Goal: Ask a question

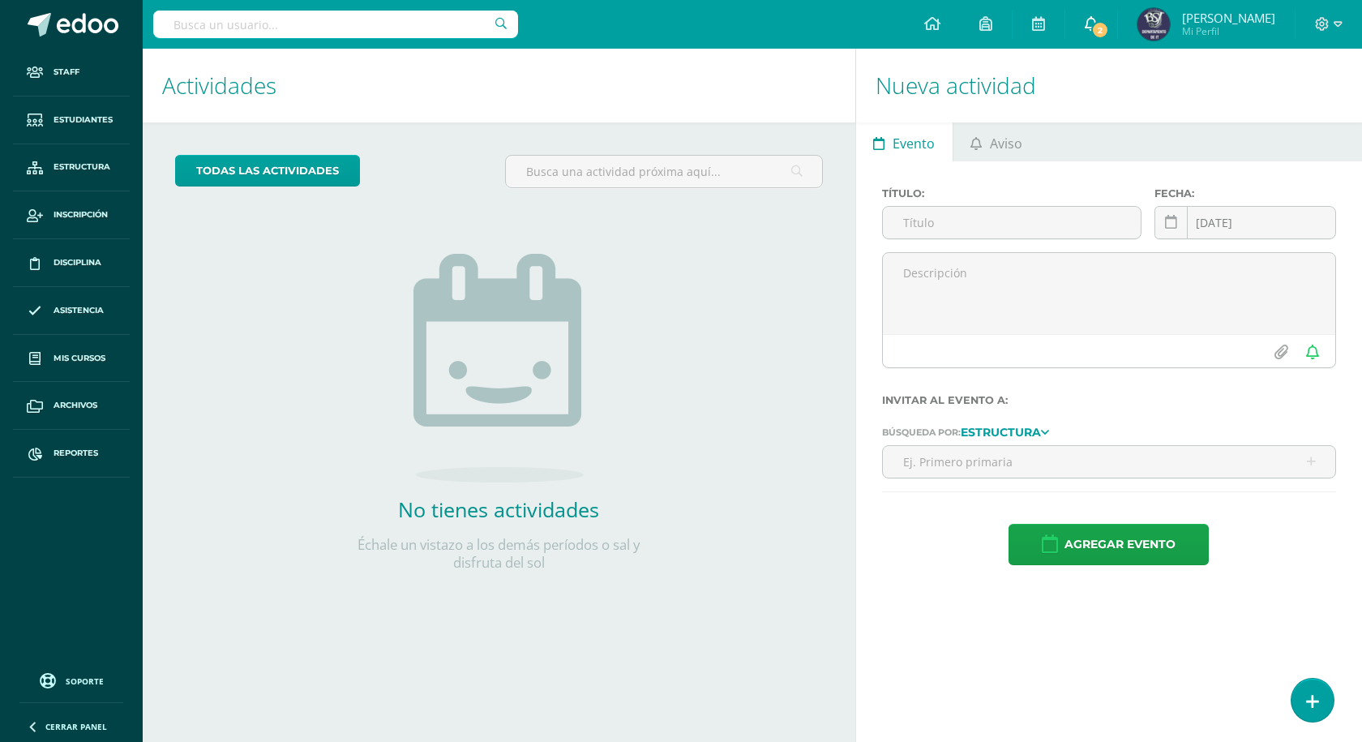
click at [1098, 17] on icon at bounding box center [1091, 23] width 13 height 15
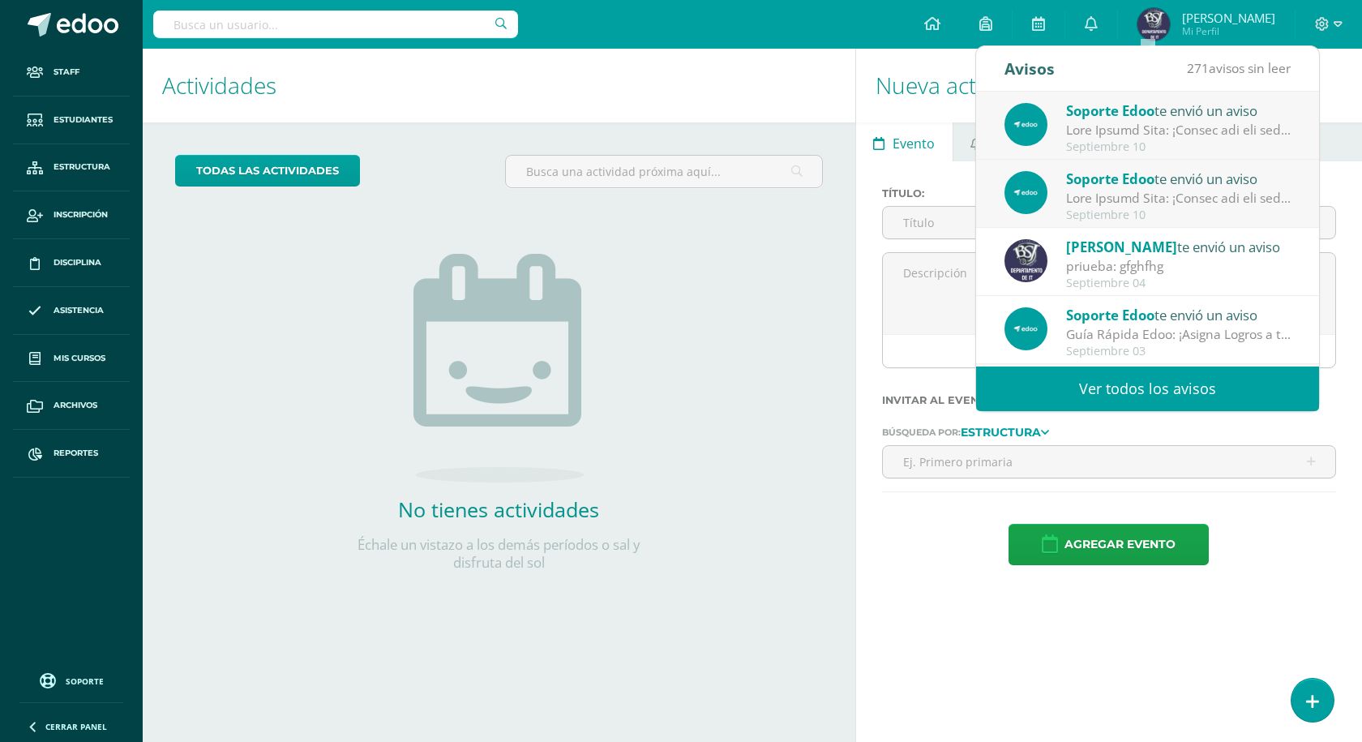
click at [1108, 122] on div at bounding box center [1178, 130] width 225 height 19
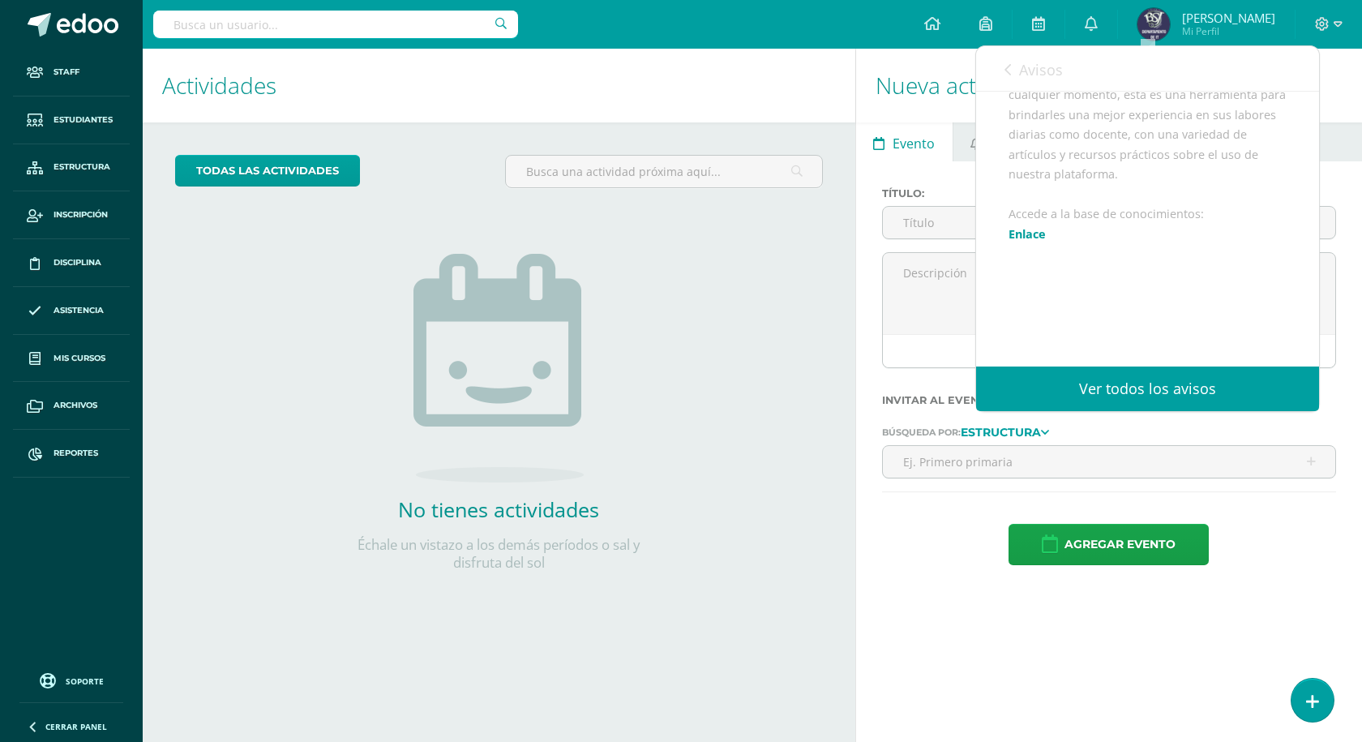
scroll to position [693, 0]
click at [1083, 324] on span "Archivo Adjunto" at bounding box center [1105, 315] width 111 height 30
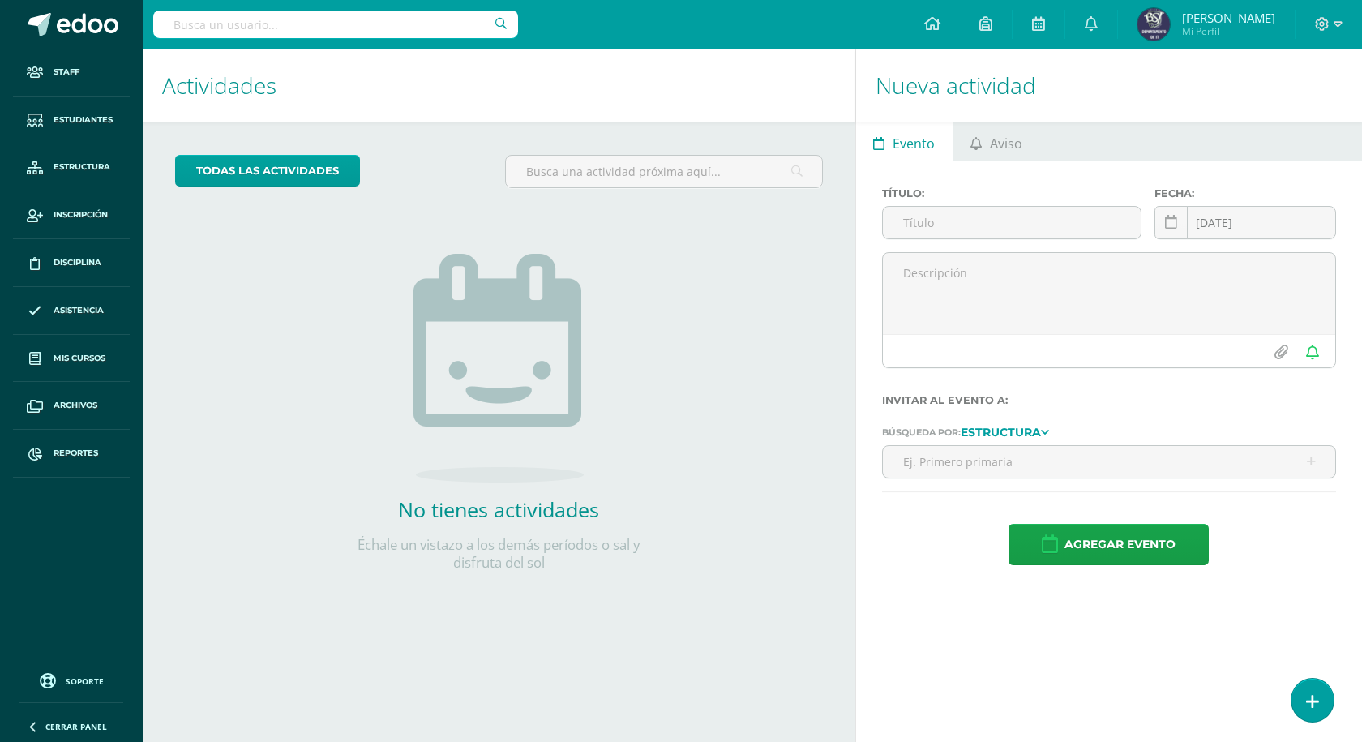
click at [74, 686] on span "Soporte" at bounding box center [85, 681] width 38 height 11
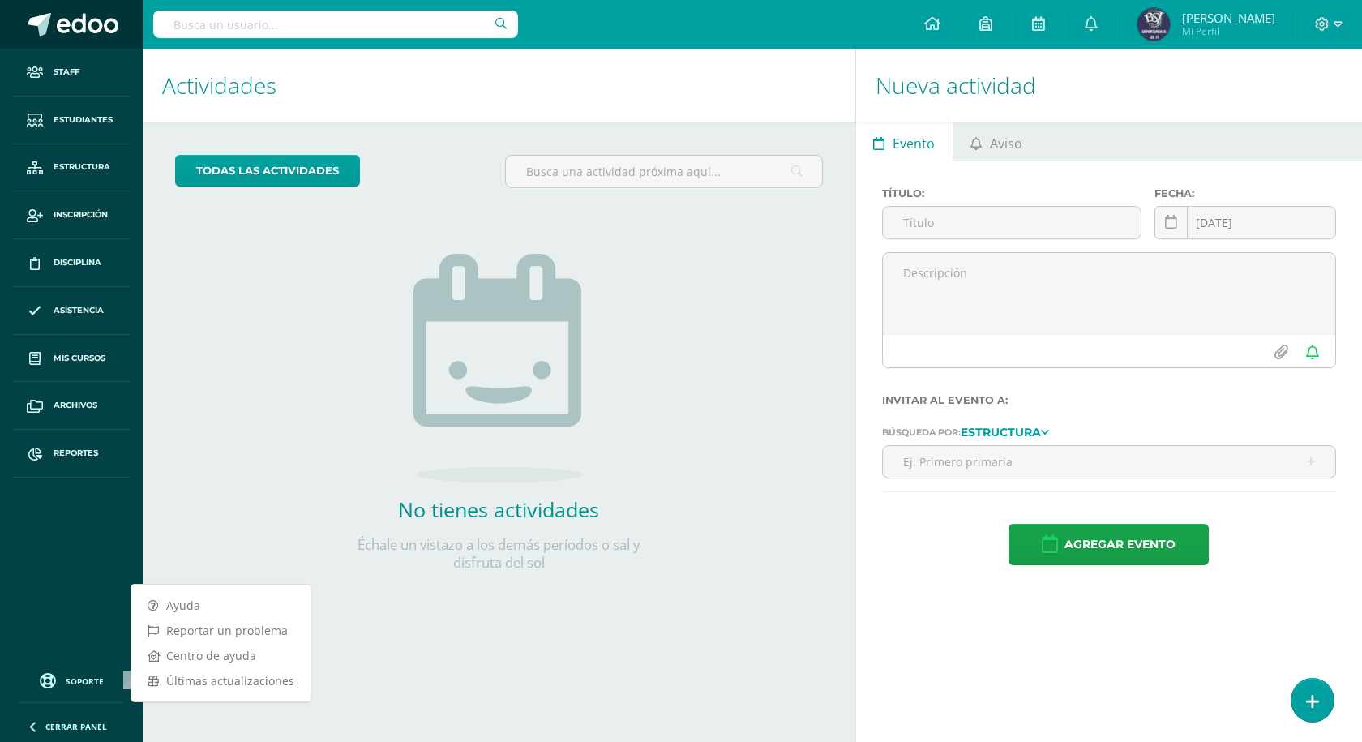
click at [75, 6] on link at bounding box center [71, 24] width 143 height 49
